Goal: Task Accomplishment & Management: Use online tool/utility

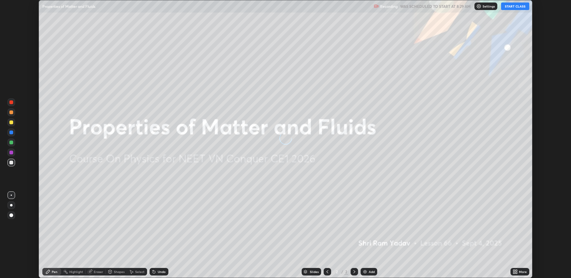
scroll to position [278, 571]
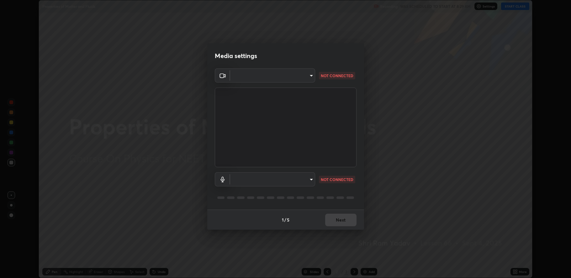
type input "fbf3bf66c54ebdc22d4a916e1eeea5187fc1625fd733ae2b86b360c30985395f"
type input "default"
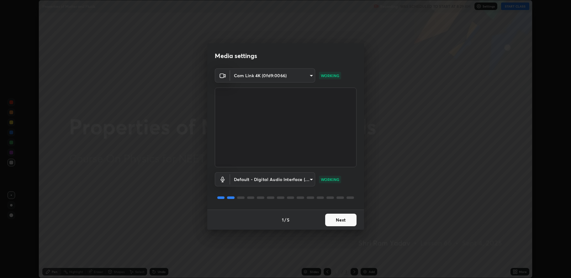
click at [346, 221] on button "Next" at bounding box center [340, 220] width 31 height 13
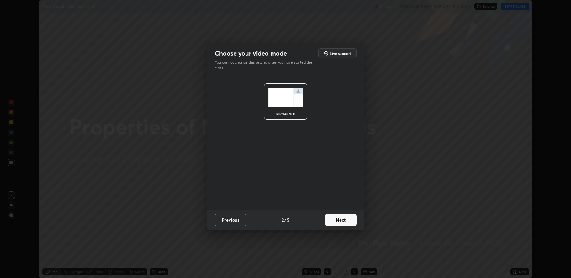
click at [344, 221] on button "Next" at bounding box center [340, 220] width 31 height 13
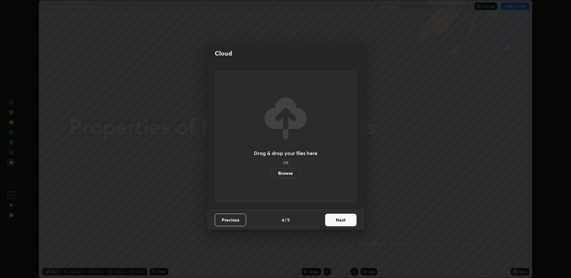
click at [344, 219] on button "Next" at bounding box center [340, 220] width 31 height 13
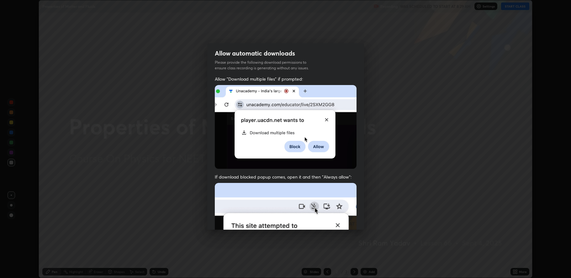
click at [344, 220] on img at bounding box center [286, 251] width 142 height 137
click at [345, 220] on img at bounding box center [286, 251] width 142 height 137
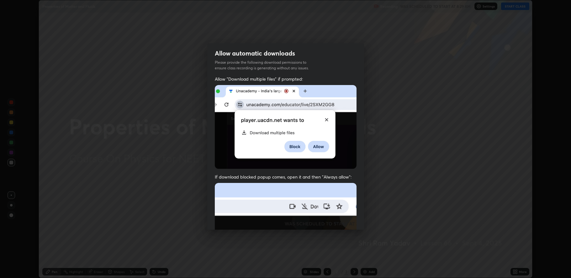
click at [345, 220] on img at bounding box center [286, 251] width 142 height 137
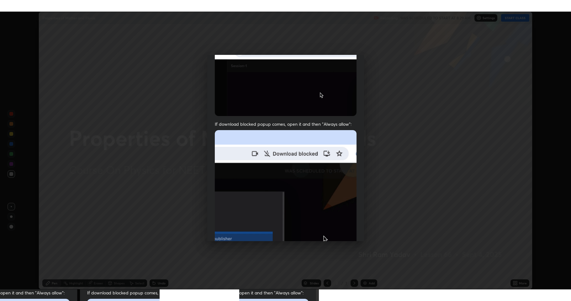
scroll to position [127, 0]
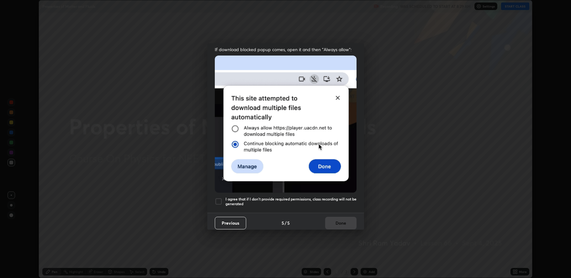
click at [217, 199] on div at bounding box center [219, 202] width 8 height 8
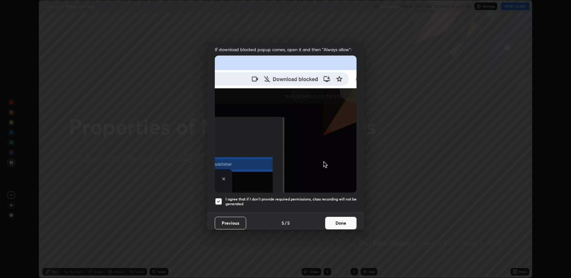
click at [332, 222] on button "Done" at bounding box center [340, 223] width 31 height 13
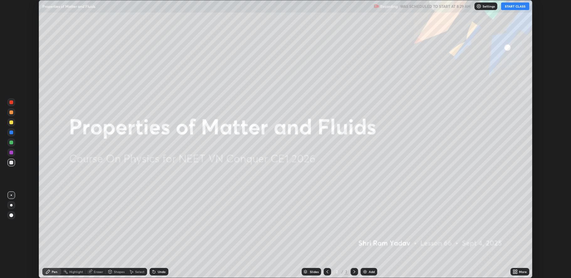
click at [513, 5] on button "START CLASS" at bounding box center [515, 7] width 28 height 8
click at [517, 272] on icon at bounding box center [517, 273] width 2 height 2
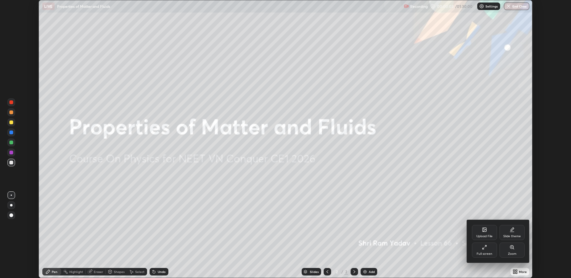
click at [481, 251] on div "Full screen" at bounding box center [484, 249] width 25 height 15
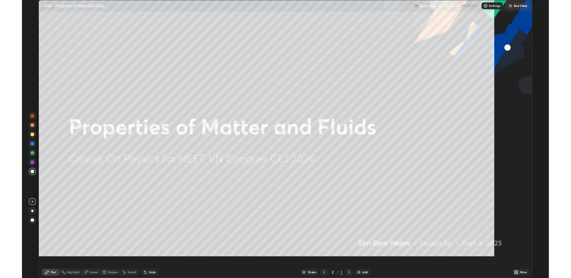
scroll to position [301, 571]
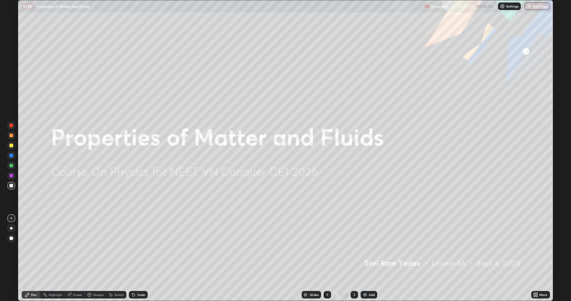
click at [372, 278] on div "Add" at bounding box center [372, 294] width 6 height 3
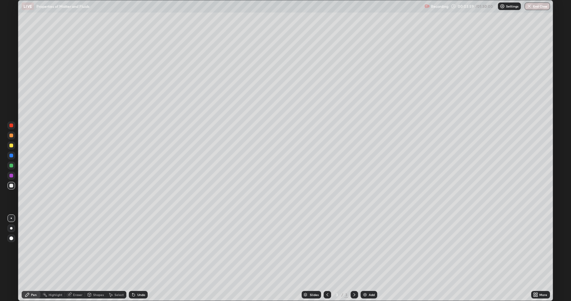
click at [136, 278] on div "Undo" at bounding box center [138, 295] width 19 height 8
click at [138, 278] on div "Undo" at bounding box center [138, 295] width 19 height 8
click at [365, 278] on img at bounding box center [365, 294] width 5 height 5
click at [133, 278] on icon at bounding box center [133, 295] width 3 height 3
click at [366, 278] on img at bounding box center [365, 294] width 5 height 5
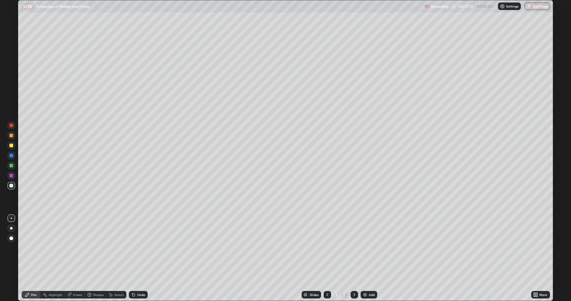
click at [11, 147] on div at bounding box center [11, 146] width 4 height 4
click at [365, 278] on img at bounding box center [365, 294] width 5 height 5
click at [11, 186] on div at bounding box center [11, 186] width 4 height 4
click at [11, 135] on div at bounding box center [11, 136] width 4 height 4
click at [538, 278] on icon at bounding box center [537, 296] width 2 height 2
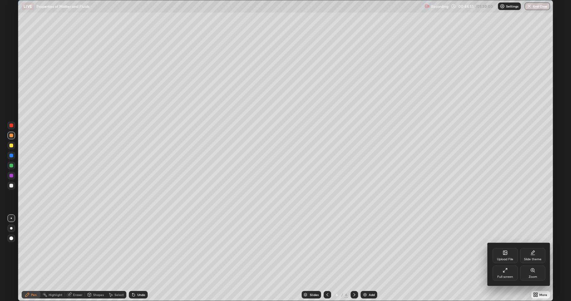
click at [509, 274] on div "Full screen" at bounding box center [505, 273] width 25 height 15
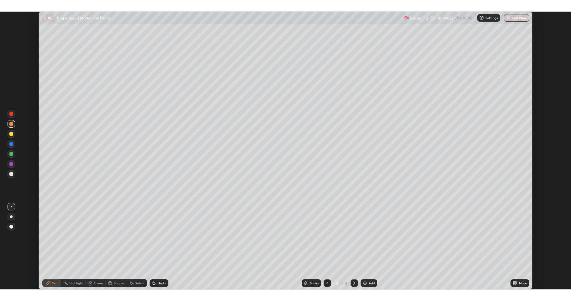
scroll to position [31088, 30794]
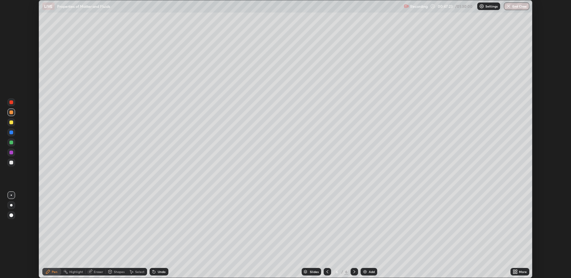
click at [517, 270] on icon at bounding box center [517, 271] width 2 height 2
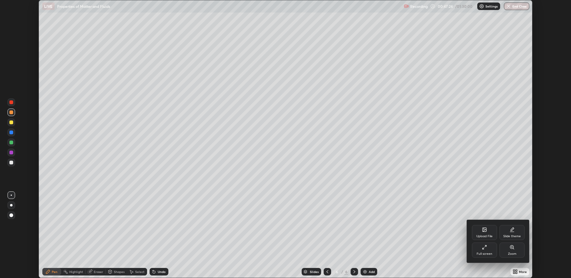
click at [489, 252] on div "Full screen" at bounding box center [485, 253] width 16 height 3
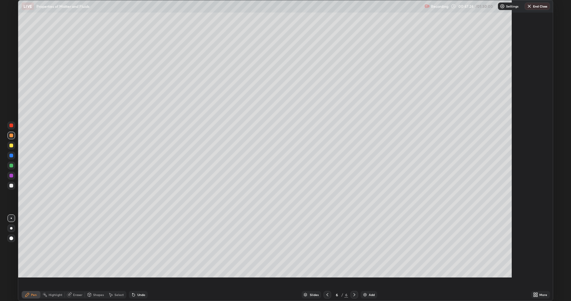
scroll to position [301, 571]
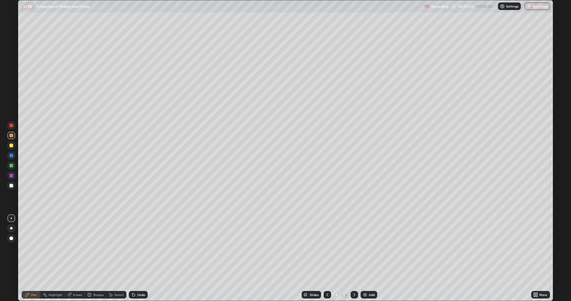
click at [10, 187] on div at bounding box center [11, 186] width 4 height 4
click at [139, 278] on div "Undo" at bounding box center [141, 294] width 8 height 3
click at [365, 278] on img at bounding box center [365, 294] width 5 height 5
click at [140, 278] on div "Undo" at bounding box center [141, 294] width 8 height 3
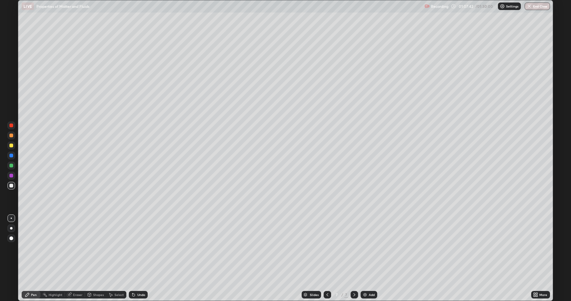
click at [78, 278] on div "Eraser" at bounding box center [77, 294] width 9 height 3
click at [33, 278] on div "Pen" at bounding box center [34, 294] width 6 height 3
click at [366, 278] on img at bounding box center [365, 294] width 5 height 5
click at [539, 8] on button "End Class" at bounding box center [537, 7] width 25 height 8
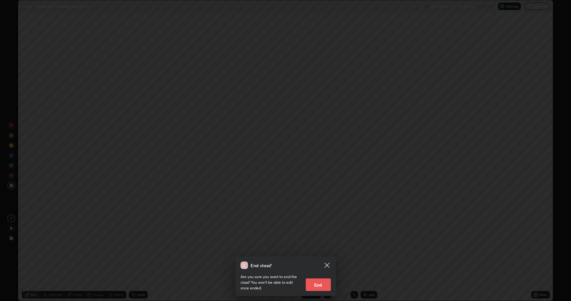
click at [321, 278] on button "End" at bounding box center [318, 285] width 25 height 13
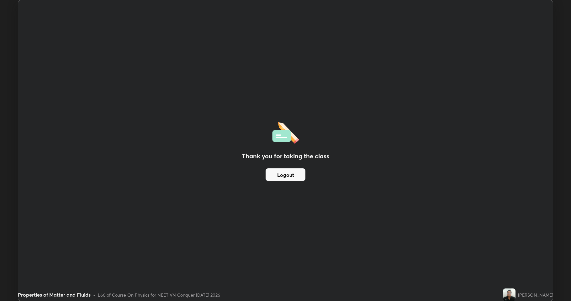
click at [356, 145] on div "Thank you for taking the class Logout" at bounding box center [285, 150] width 535 height 300
click at [357, 168] on div "Thank you for taking the class Logout" at bounding box center [285, 150] width 535 height 300
